Goal: Task Accomplishment & Management: Use online tool/utility

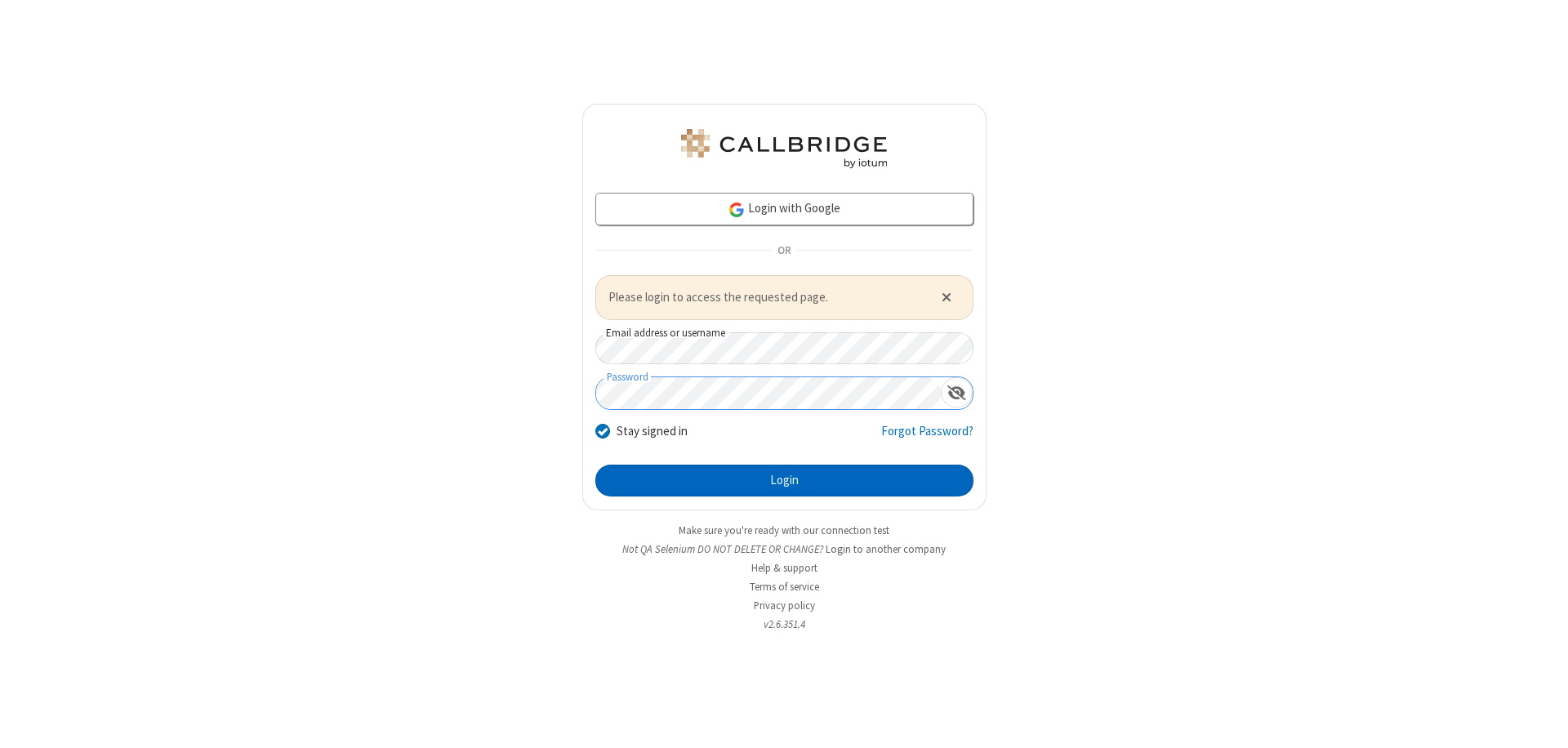
click at [784, 480] on button "Login" at bounding box center [784, 480] width 378 height 32
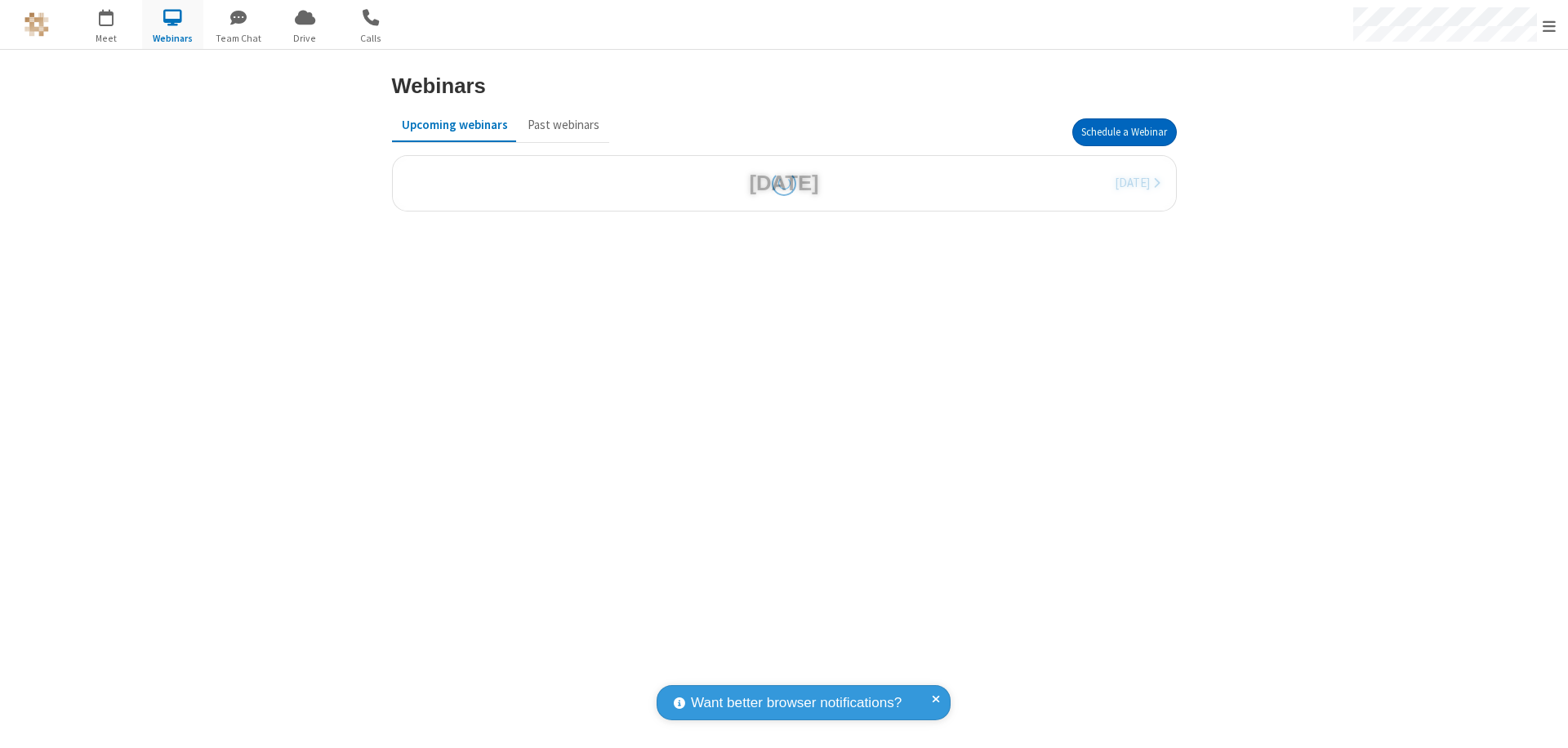
click at [1124, 132] on button "Schedule a Webinar" at bounding box center [1125, 131] width 105 height 27
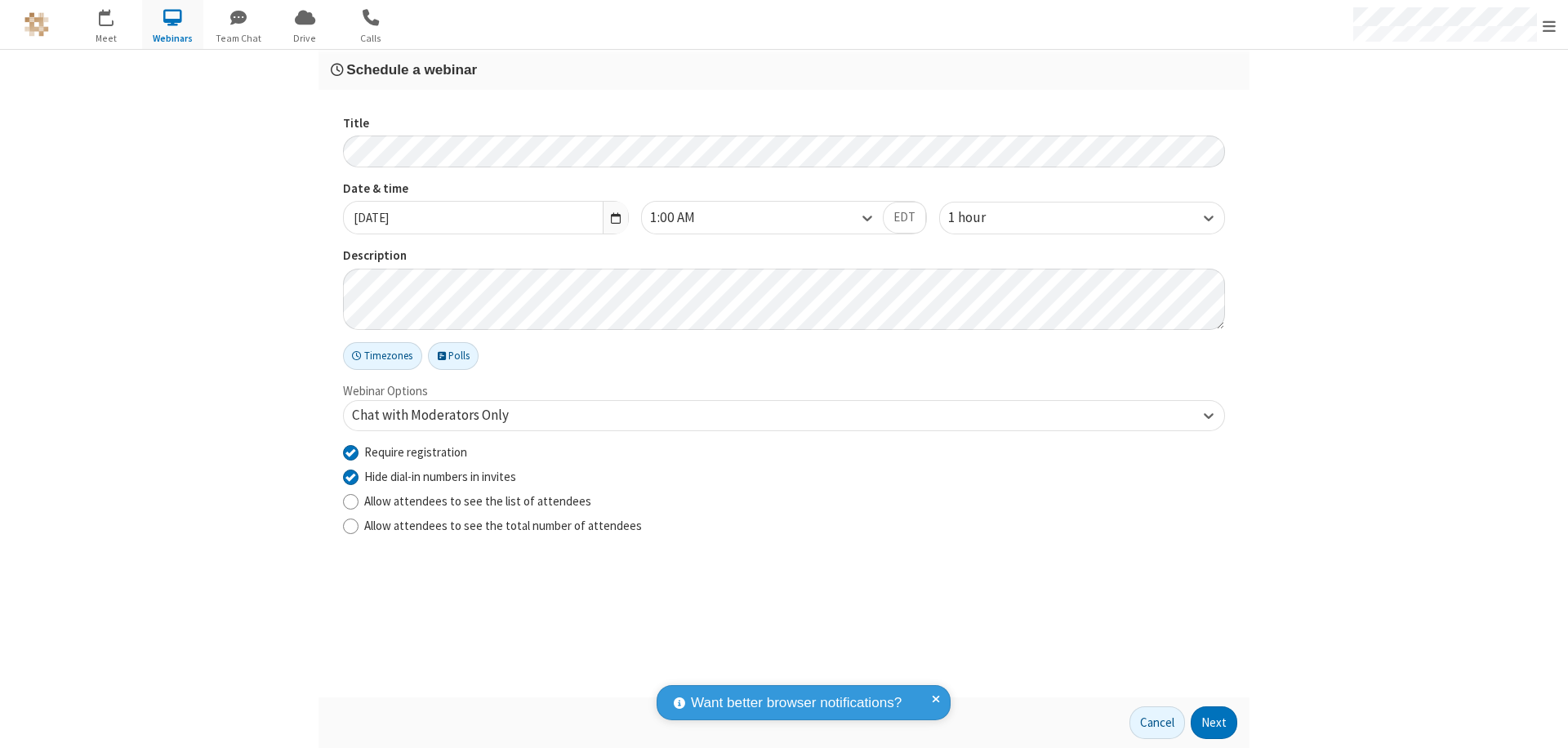
click at [350, 451] on input "Require registration" at bounding box center [351, 451] width 16 height 17
checkbox input "false"
click at [1215, 722] on button "Next" at bounding box center [1214, 722] width 47 height 32
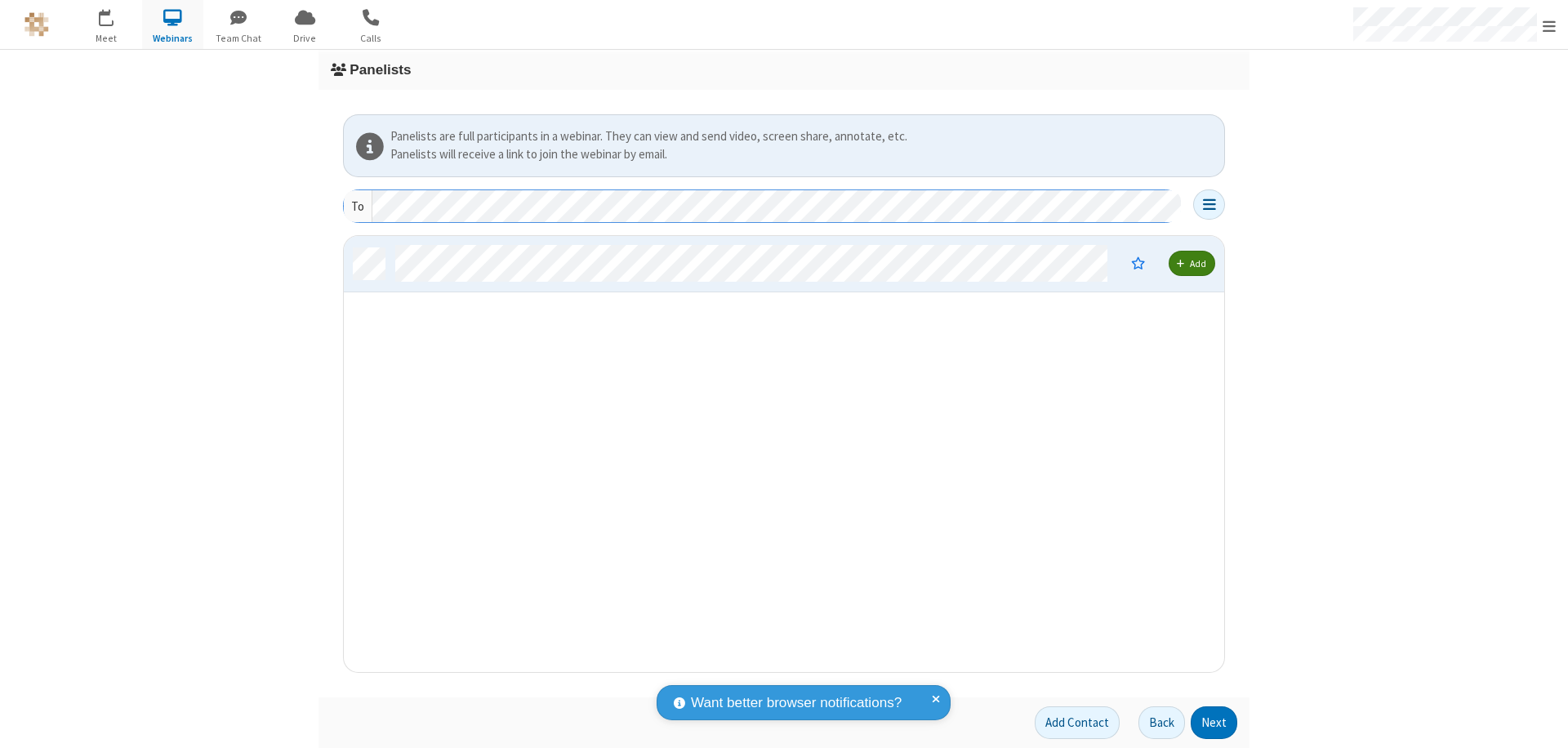
scroll to position [424, 868]
click at [1215, 722] on button "Next" at bounding box center [1214, 722] width 47 height 32
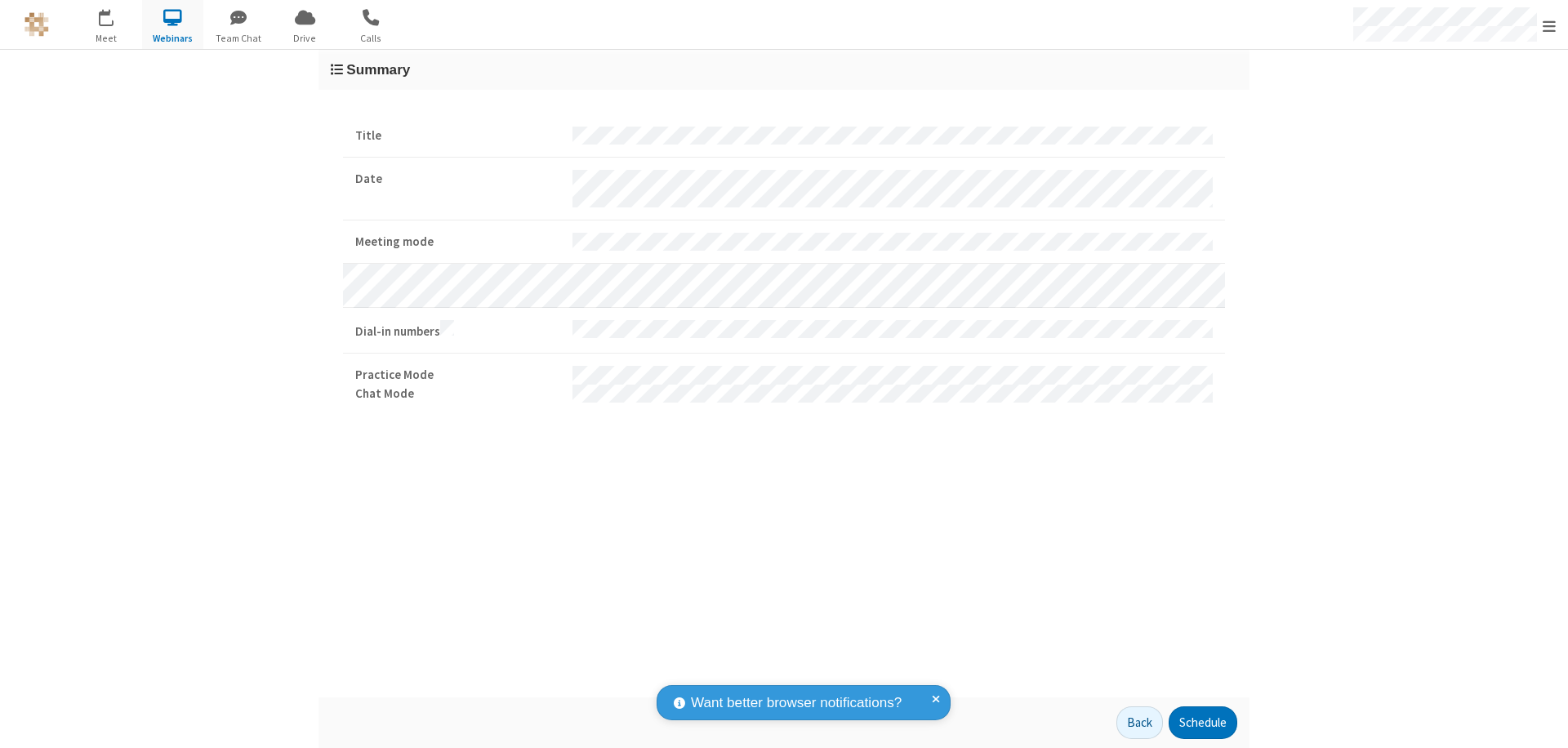
click at [1202, 722] on button "Schedule" at bounding box center [1203, 722] width 69 height 32
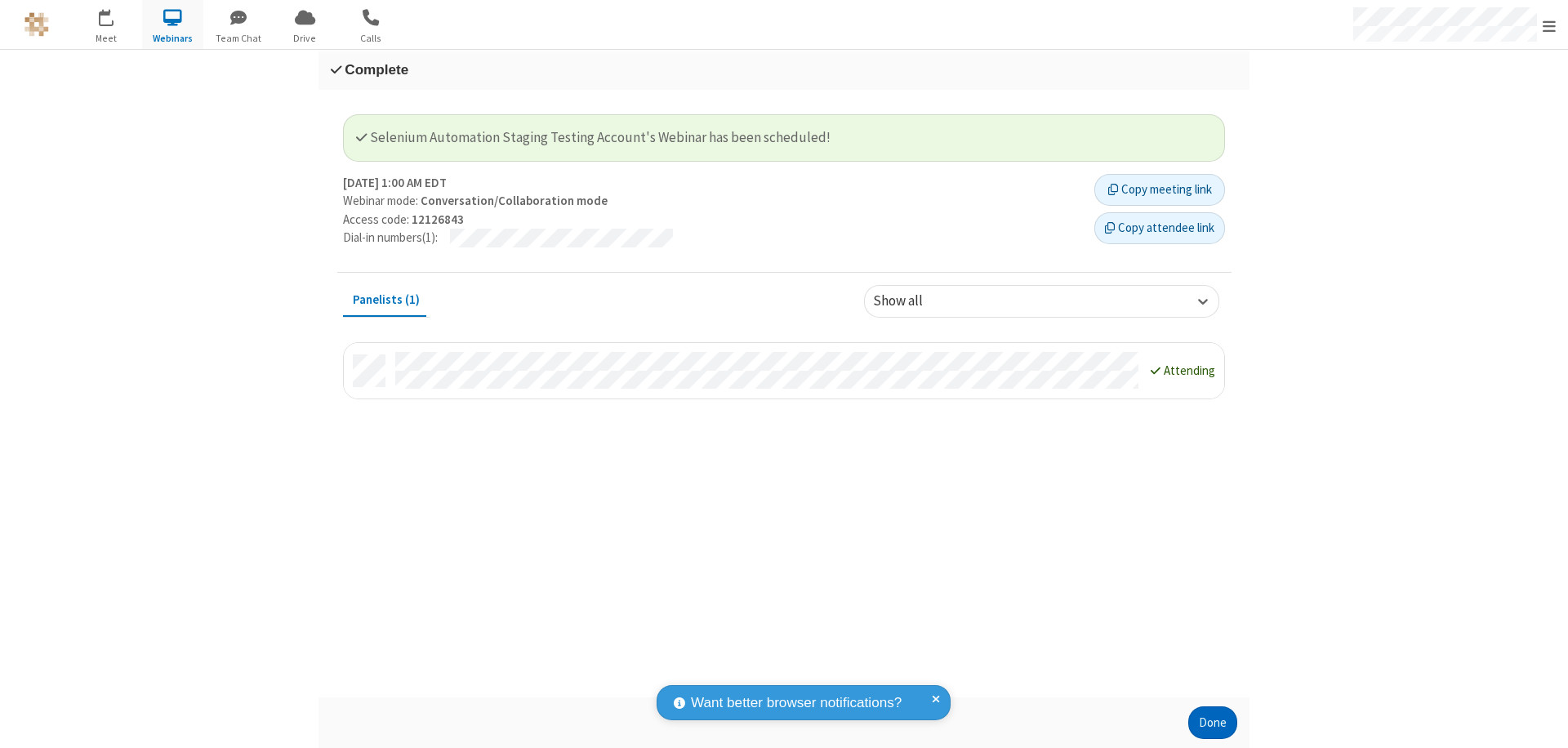
click at [1213, 722] on button "Done" at bounding box center [1212, 722] width 49 height 32
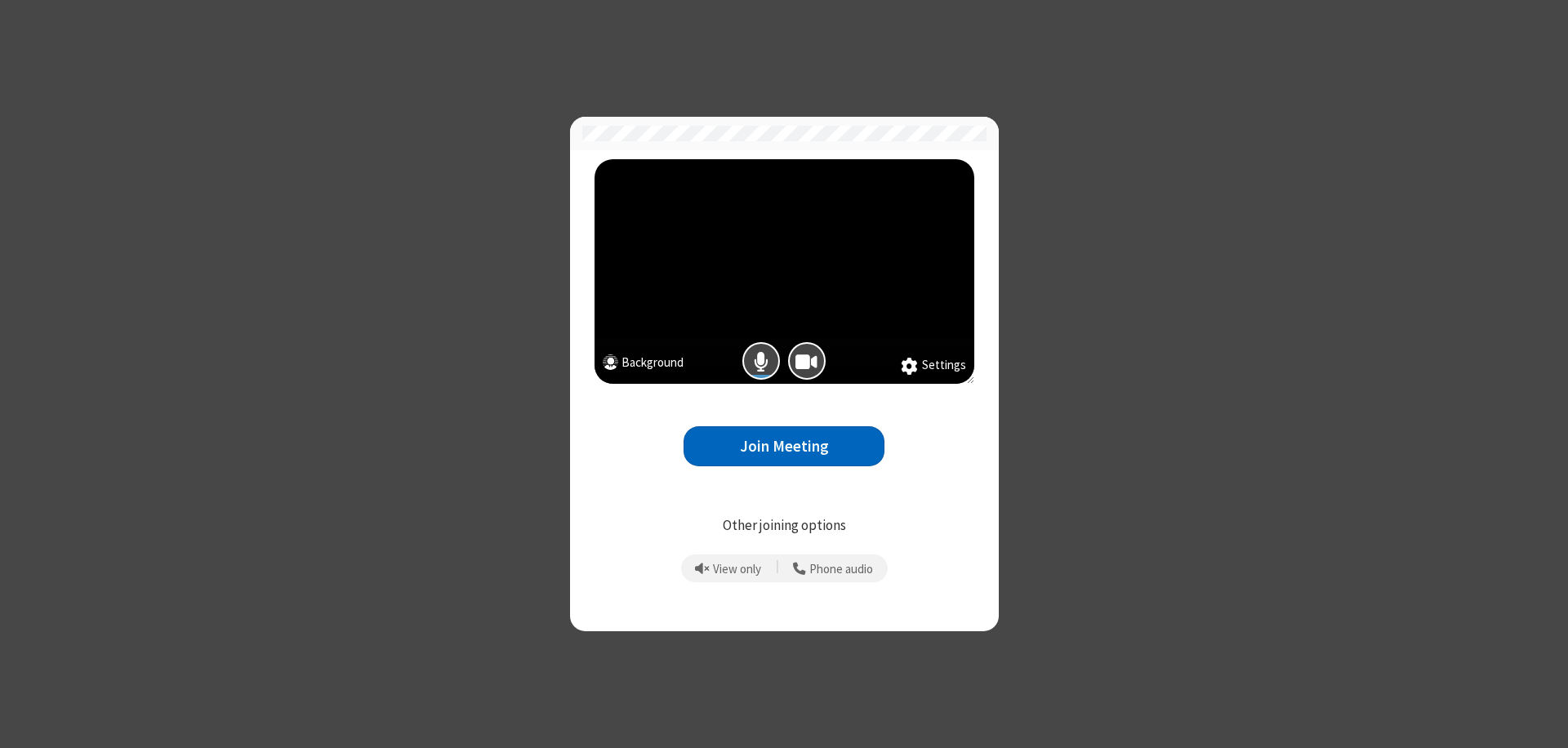
click at [784, 445] on button "Join Meeting" at bounding box center [784, 446] width 201 height 40
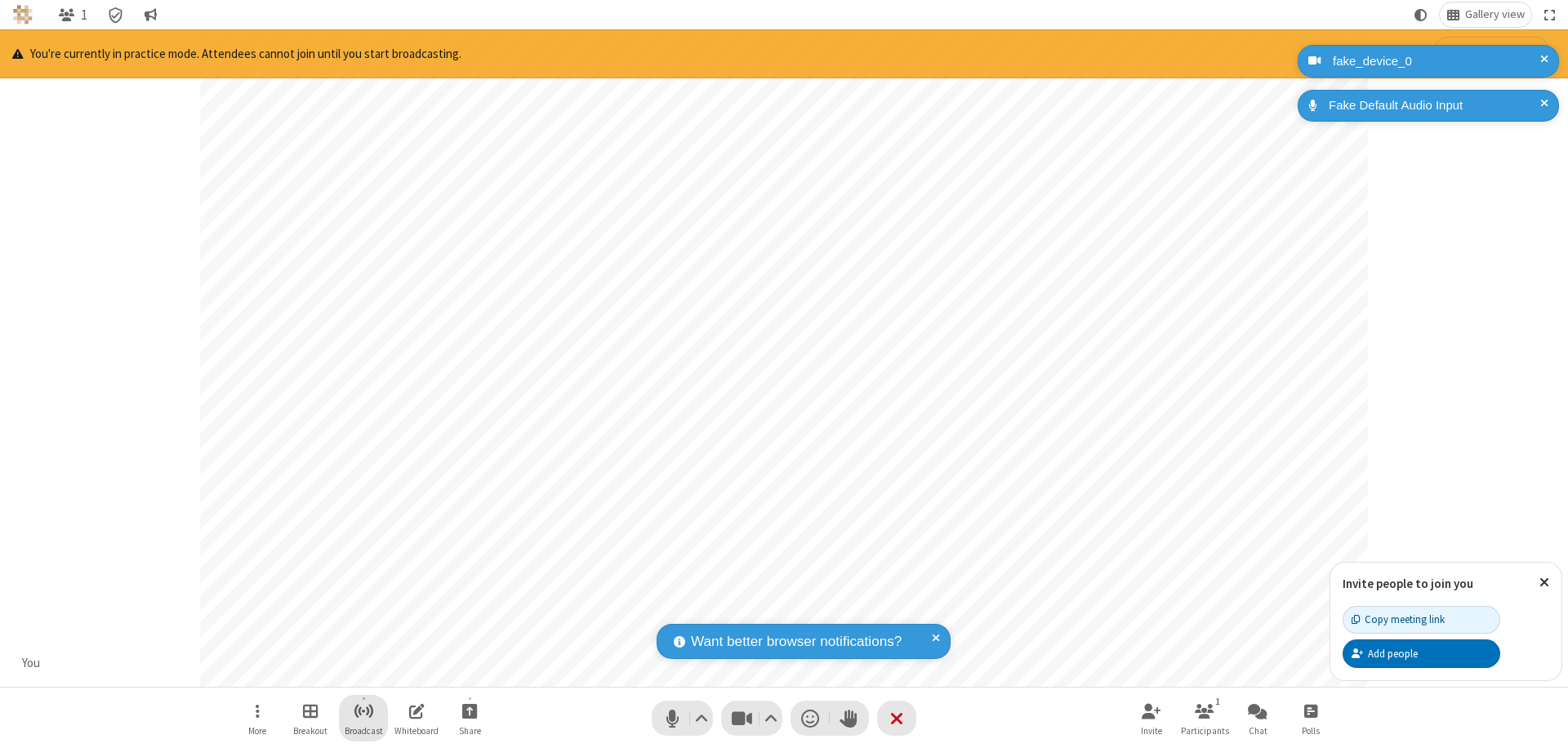
click at [362, 711] on span "Start broadcast" at bounding box center [363, 711] width 21 height 21
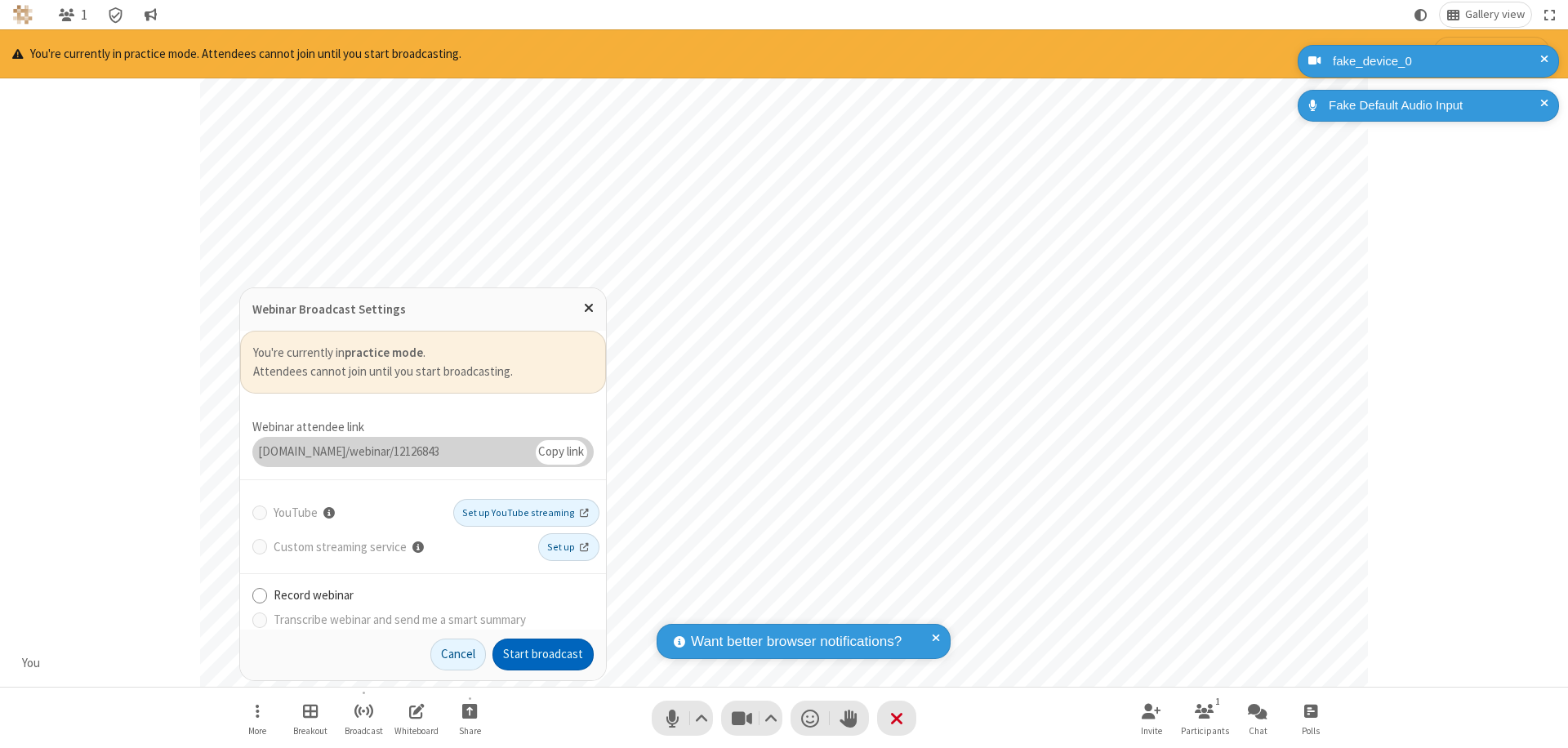
click at [543, 654] on button "Start broadcast" at bounding box center [543, 654] width 101 height 32
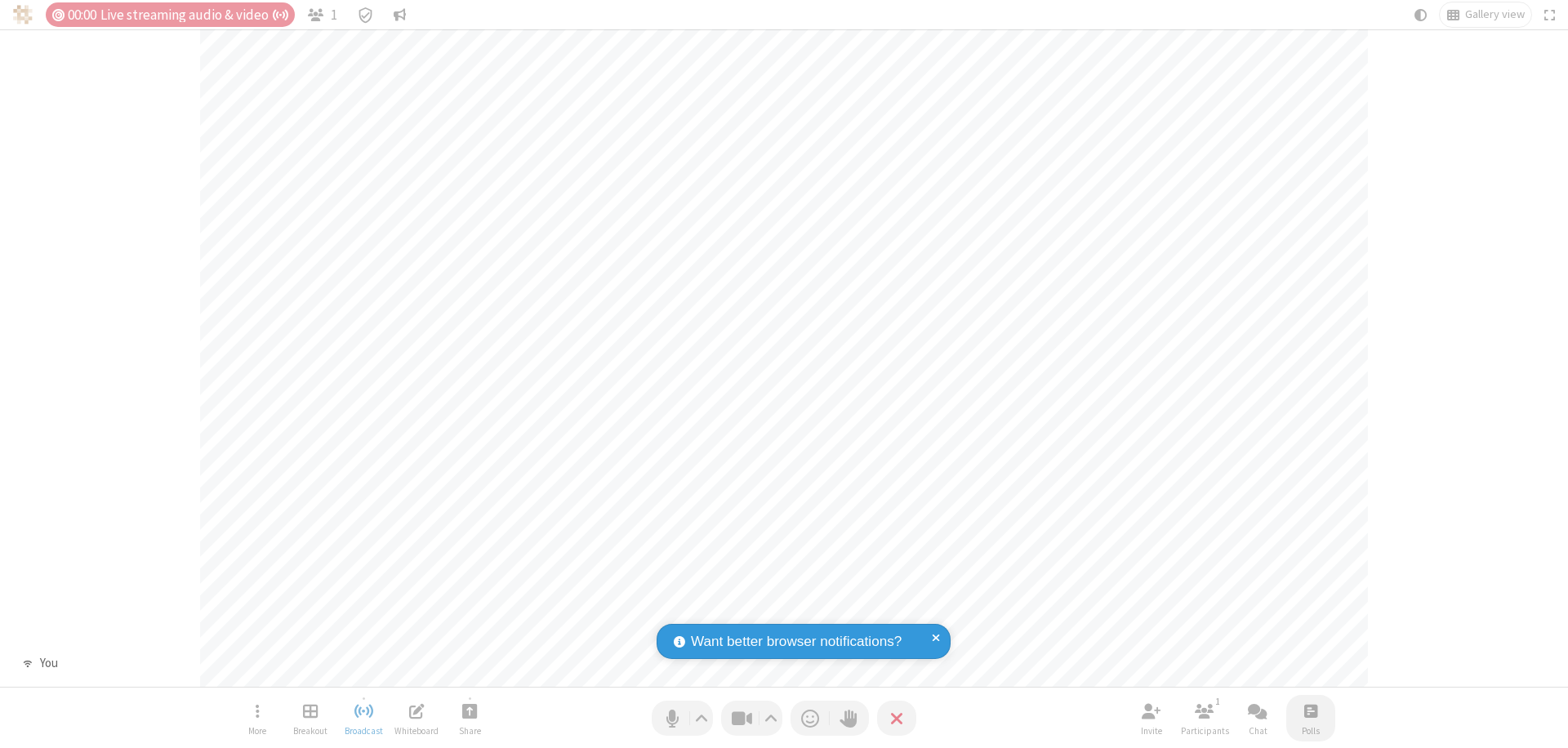
click at [1310, 711] on span "Open poll" at bounding box center [1311, 711] width 13 height 21
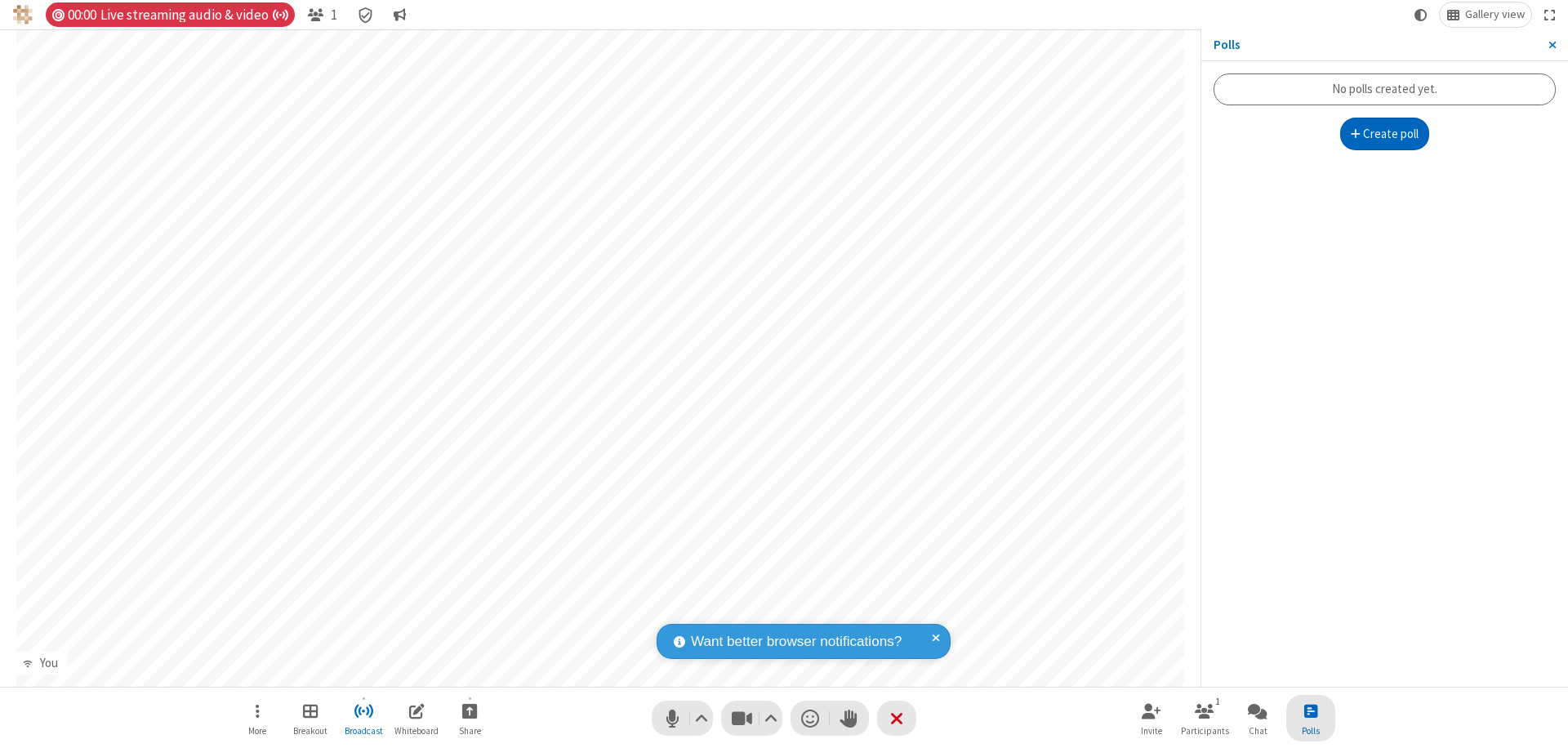
click at [1384, 134] on button "Create poll" at bounding box center [1385, 133] width 90 height 32
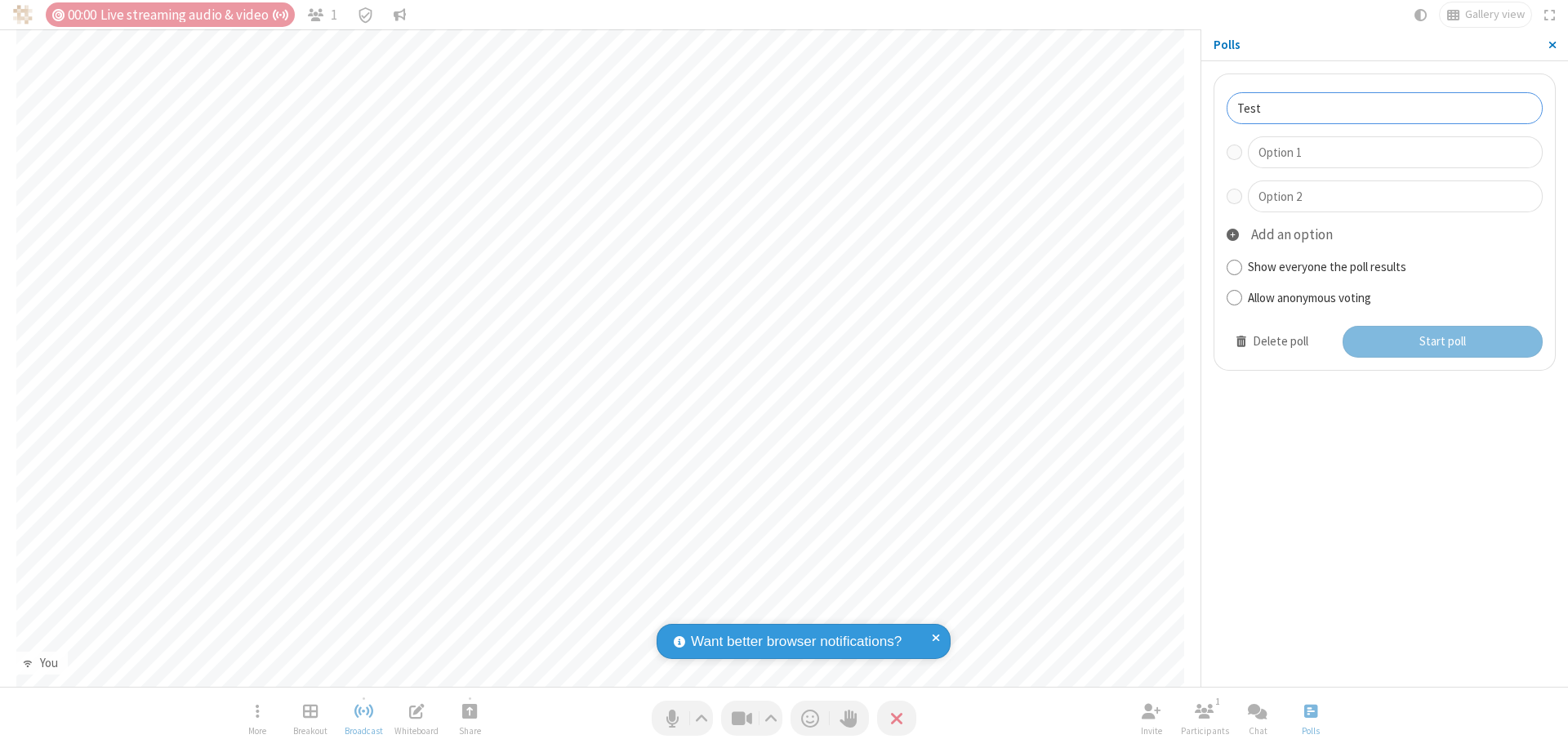
type input "Test"
type input "Yes"
type input "No"
click at [1442, 342] on button "Start poll" at bounding box center [1443, 342] width 201 height 32
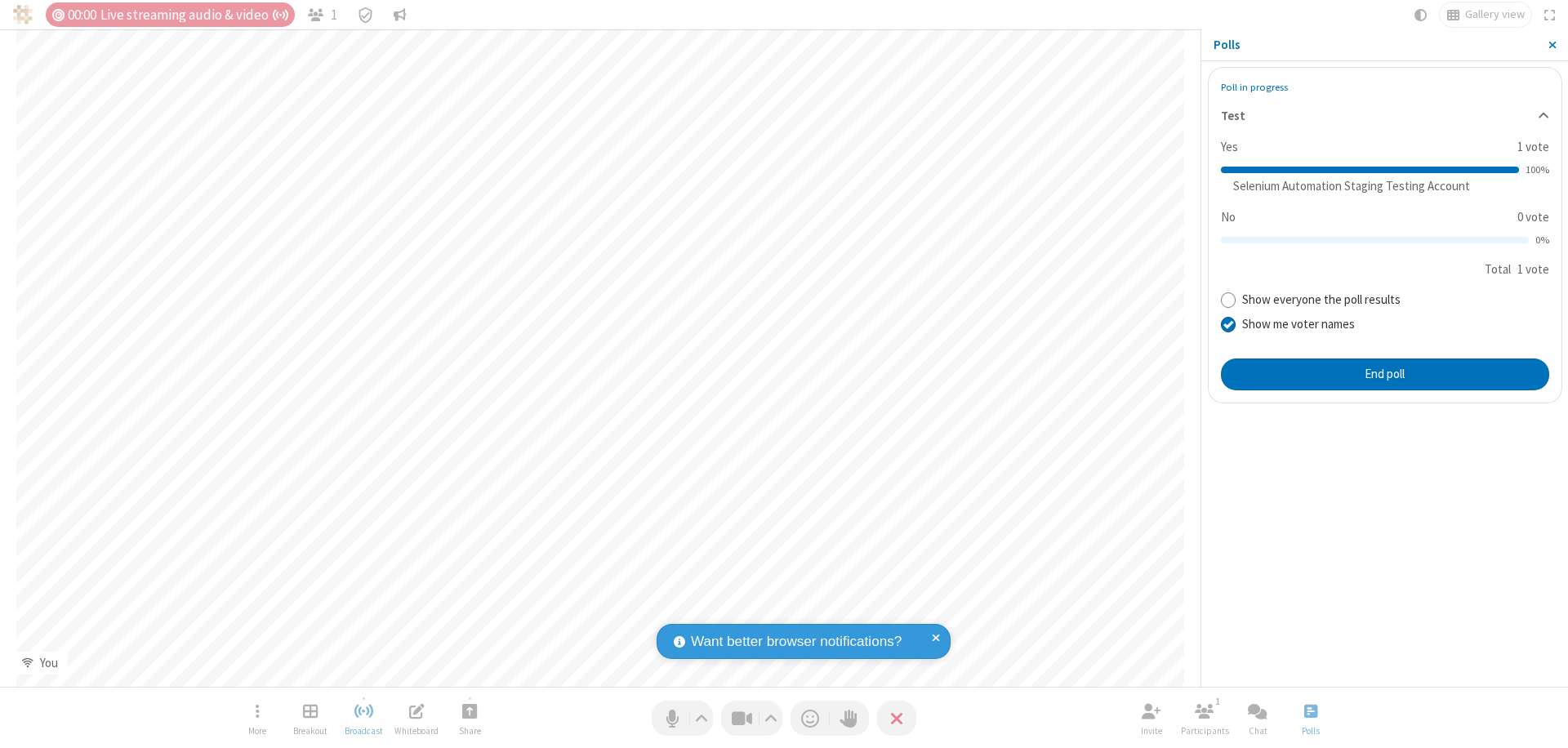
click at [1551, 45] on span "Close sidebar" at bounding box center [1552, 45] width 8 height 13
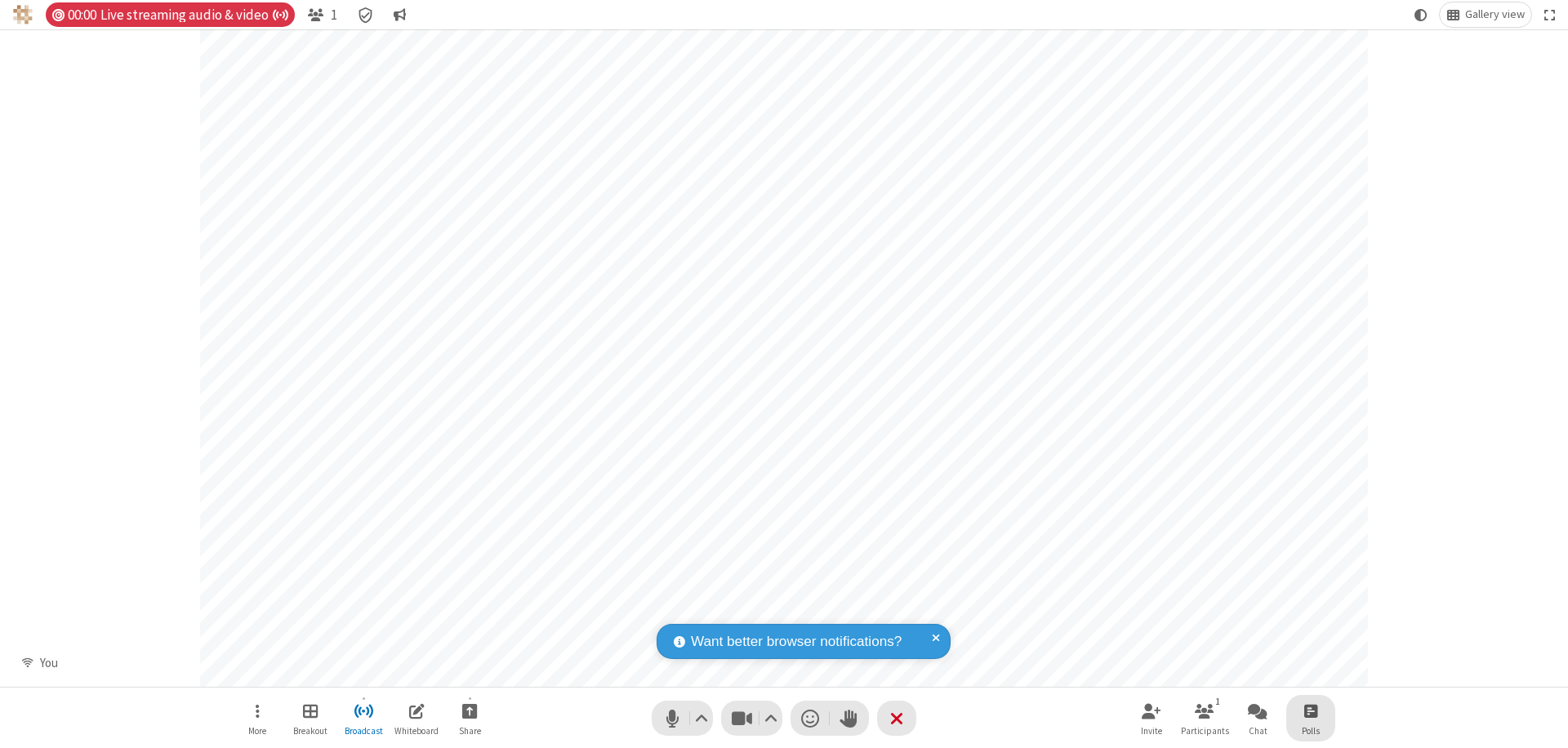
click at [1310, 711] on span "Open poll" at bounding box center [1311, 711] width 13 height 21
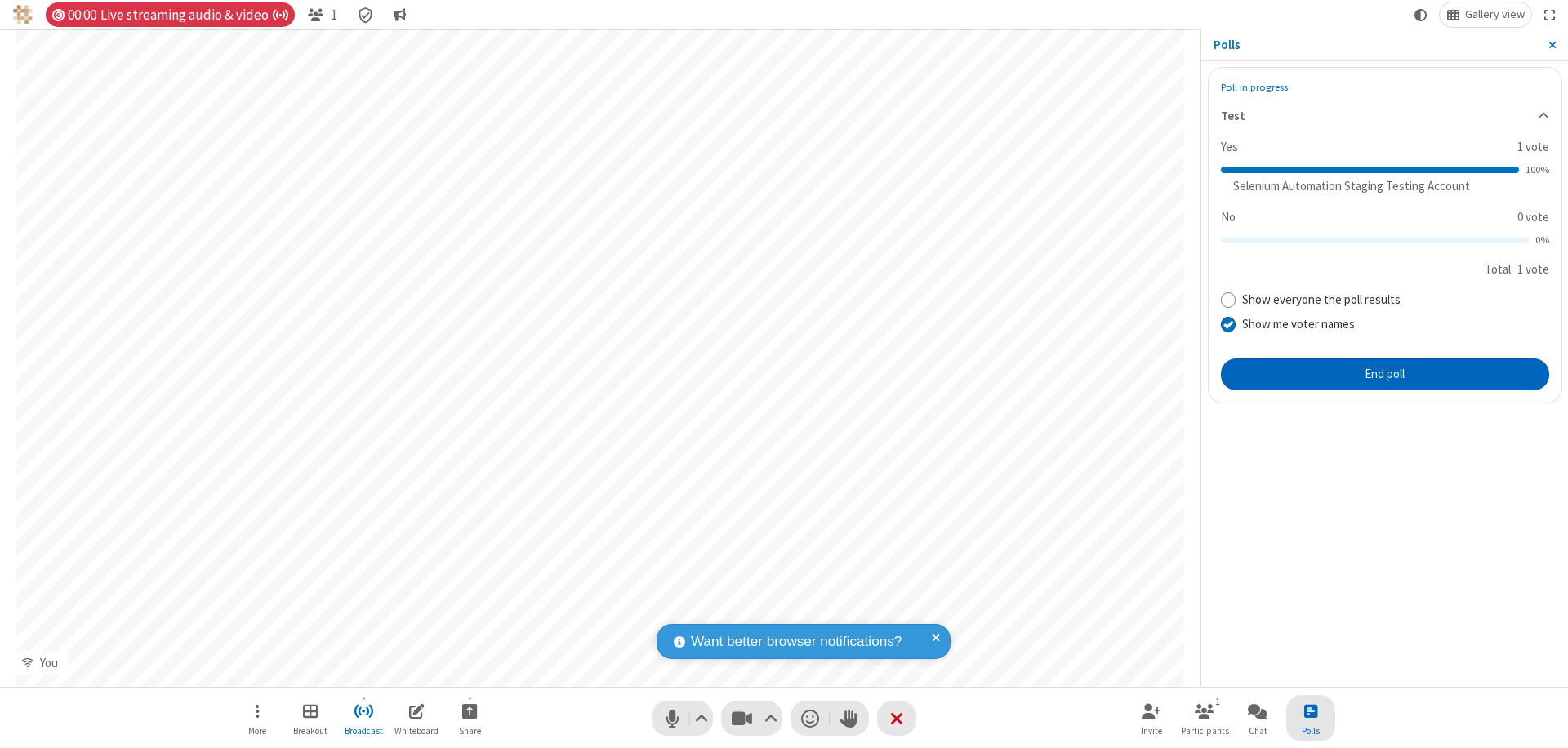
click at [1384, 374] on button "End poll" at bounding box center [1385, 374] width 328 height 32
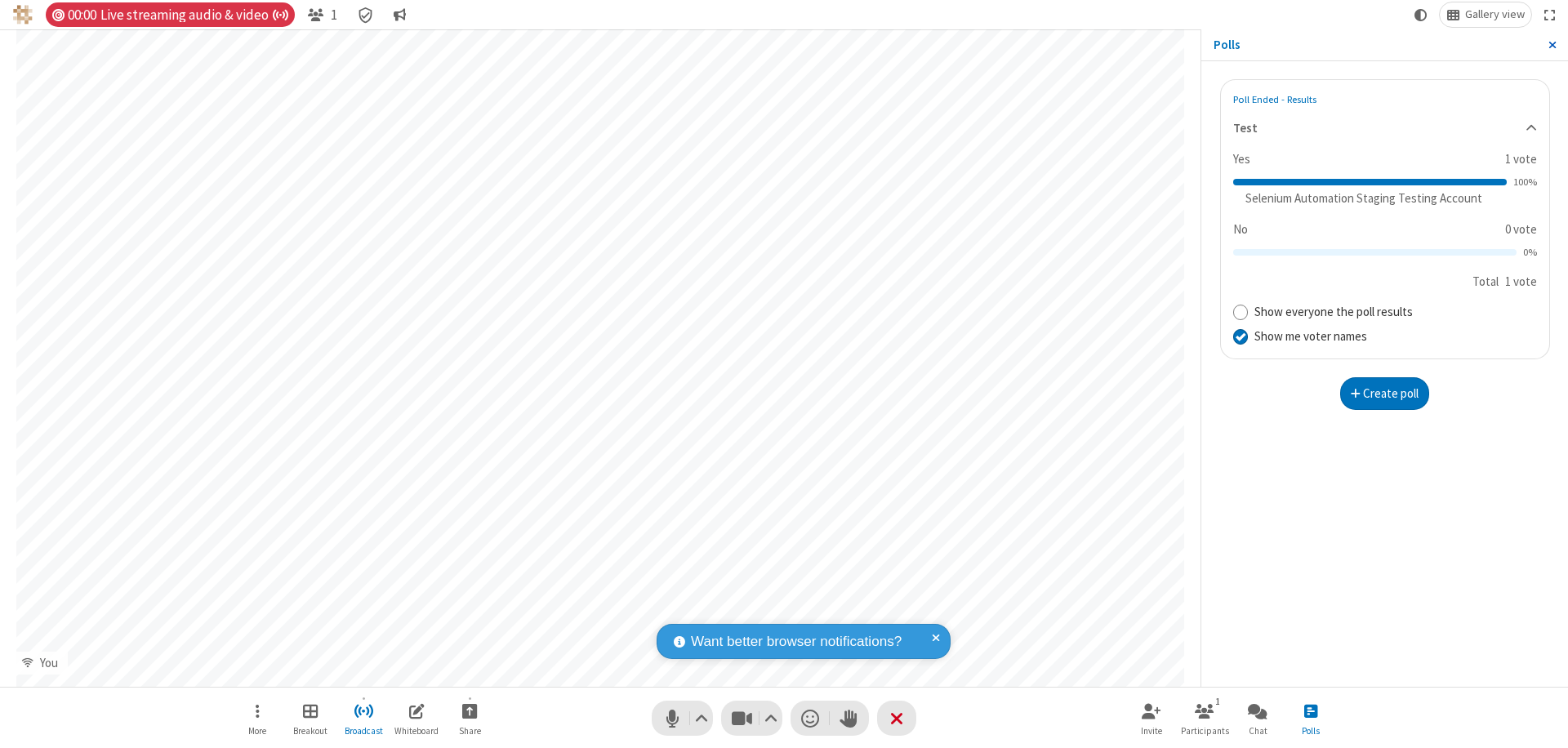
click at [1551, 45] on span "Close sidebar" at bounding box center [1552, 45] width 8 height 13
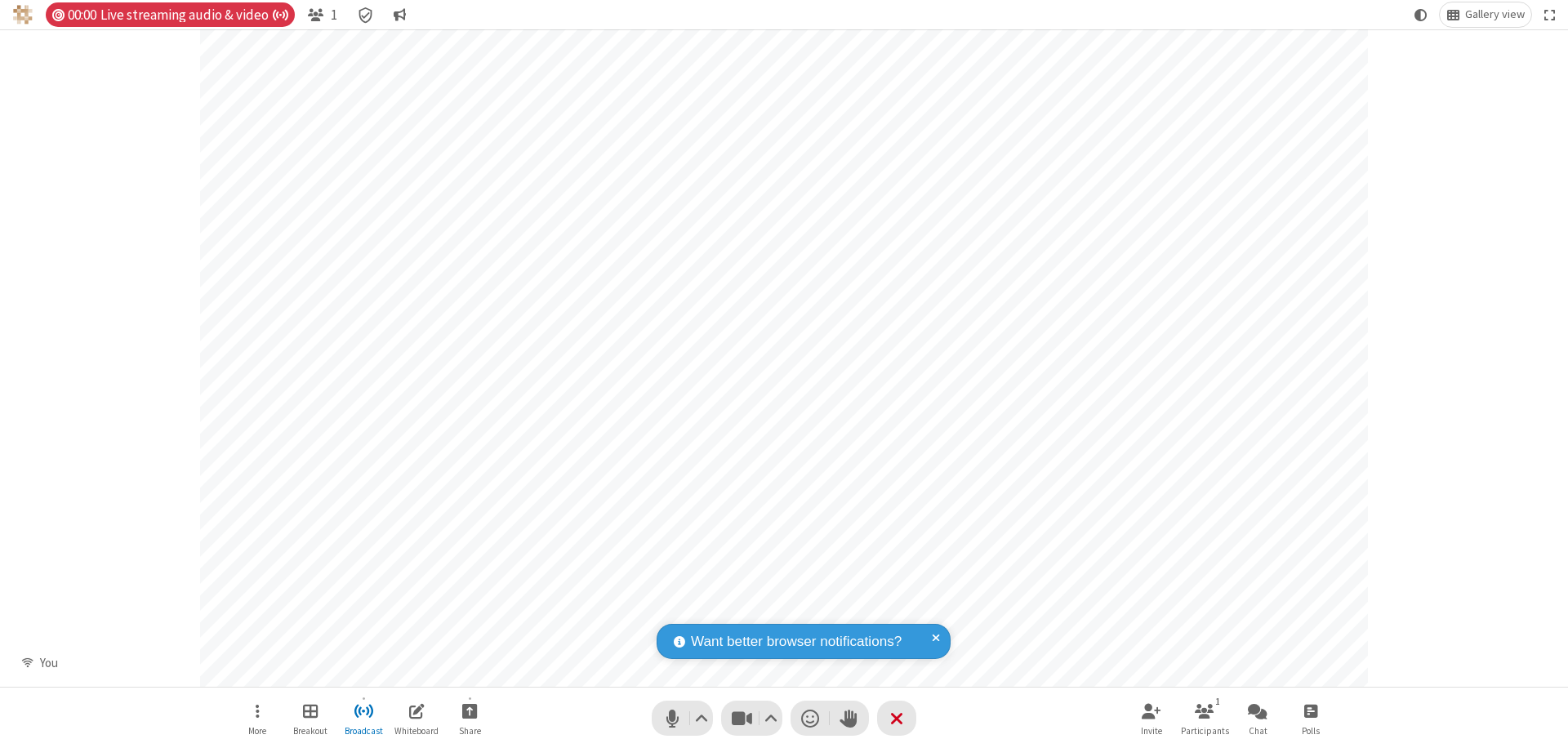
click at [1310, 711] on span "Open poll" at bounding box center [1311, 711] width 13 height 21
